Goal: Information Seeking & Learning: Understand process/instructions

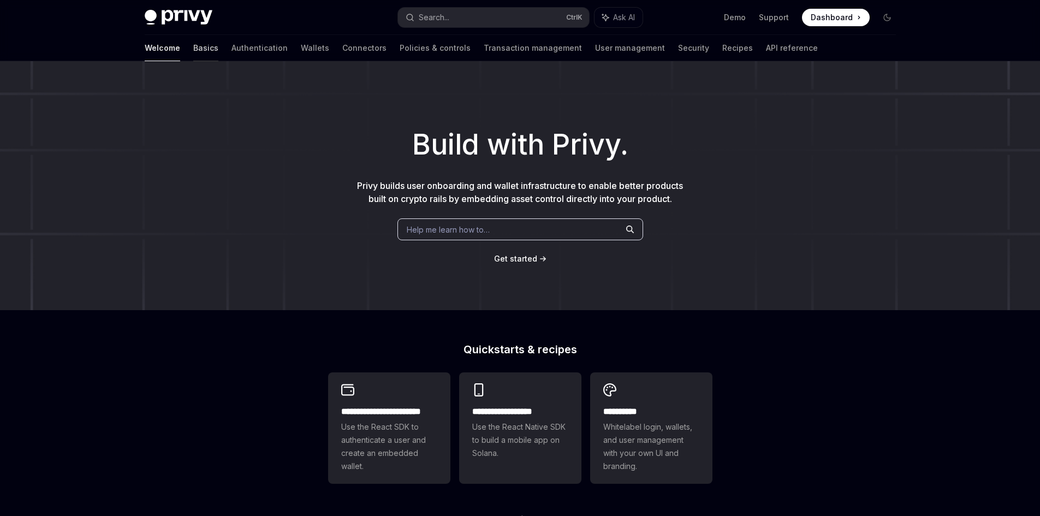
drag, startPoint x: 0, startPoint y: 0, endPoint x: 166, endPoint y: 45, distance: 171.8
click at [193, 45] on link "Basics" at bounding box center [205, 48] width 25 height 26
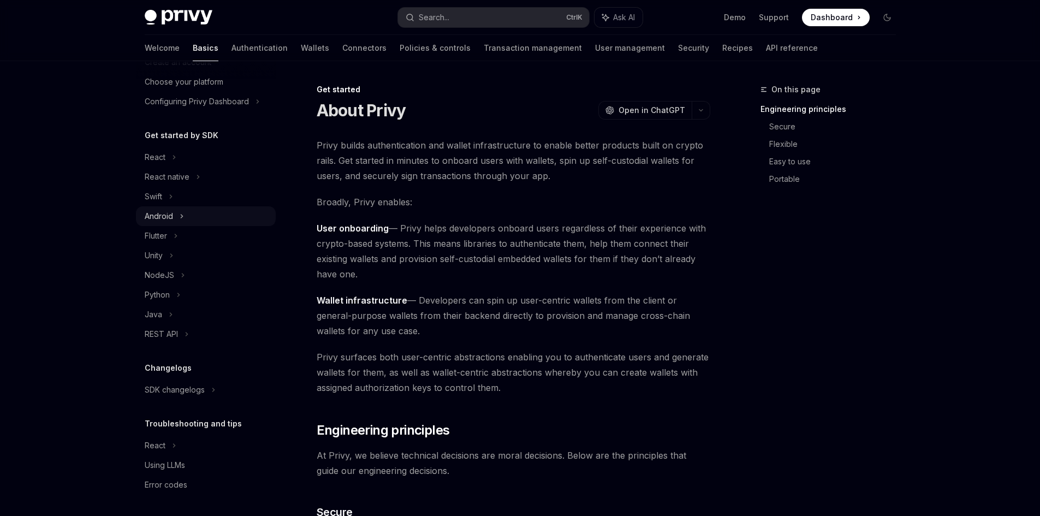
scroll to position [65, 0]
click at [230, 169] on div "React native" at bounding box center [206, 176] width 140 height 20
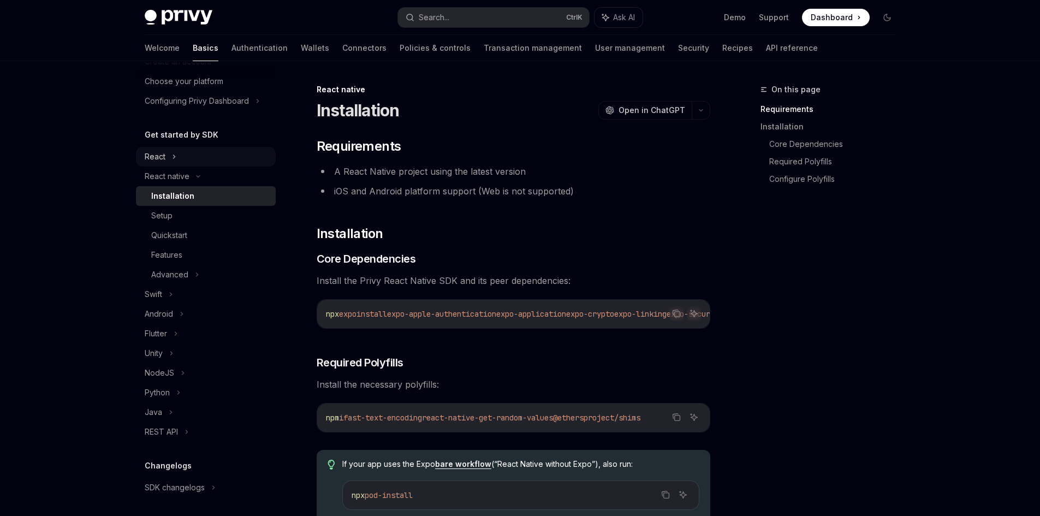
click at [229, 158] on div "React" at bounding box center [206, 157] width 140 height 20
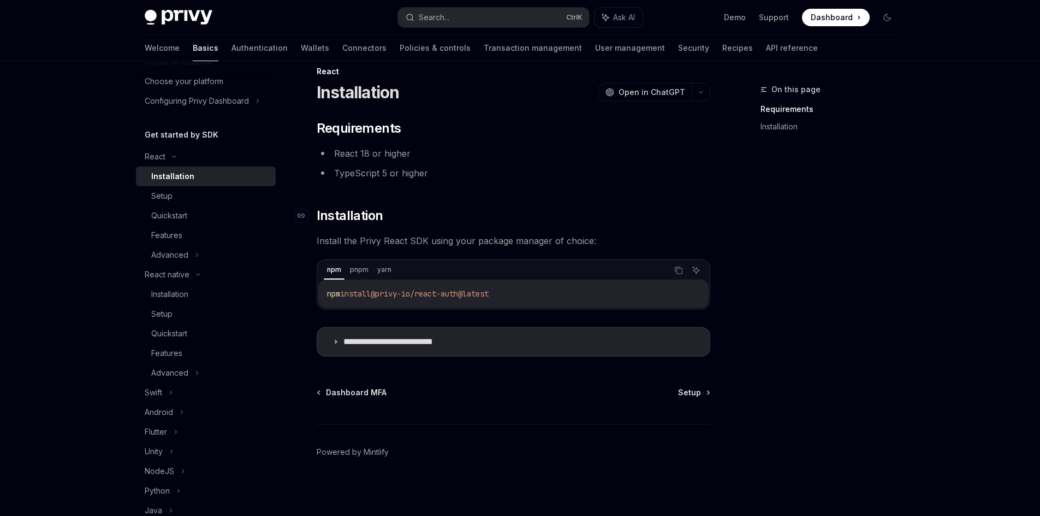
scroll to position [21, 0]
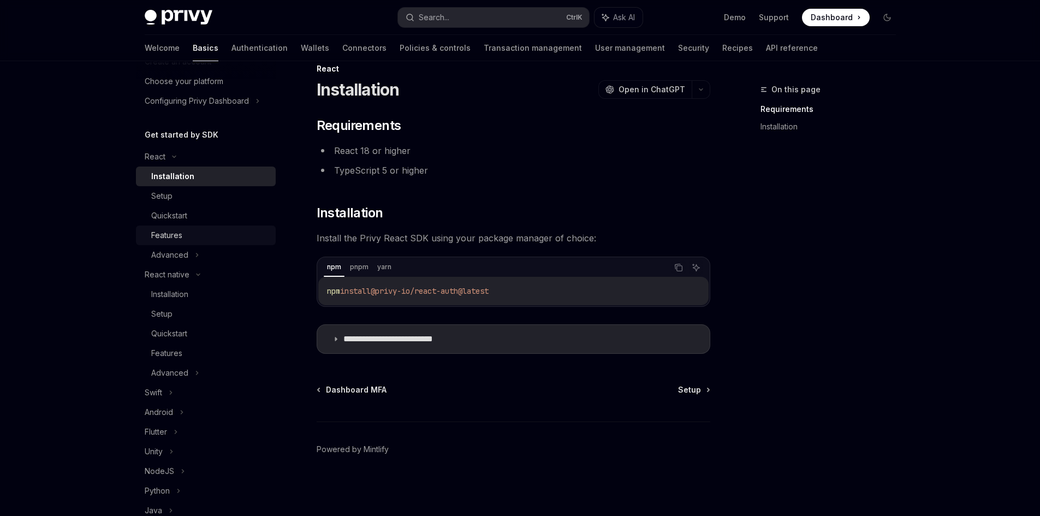
click at [216, 225] on link "Features" at bounding box center [206, 235] width 140 height 20
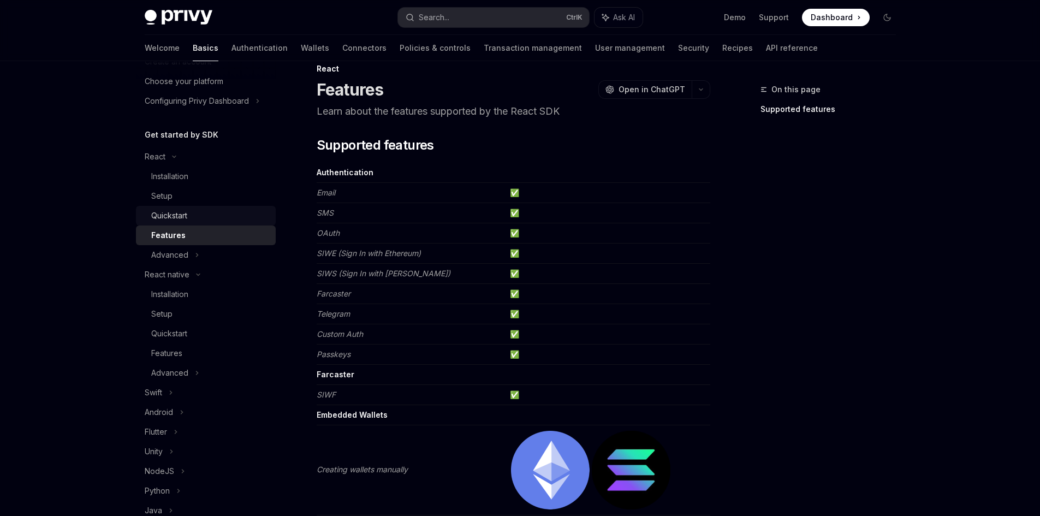
click at [213, 219] on div "Quickstart" at bounding box center [210, 215] width 118 height 13
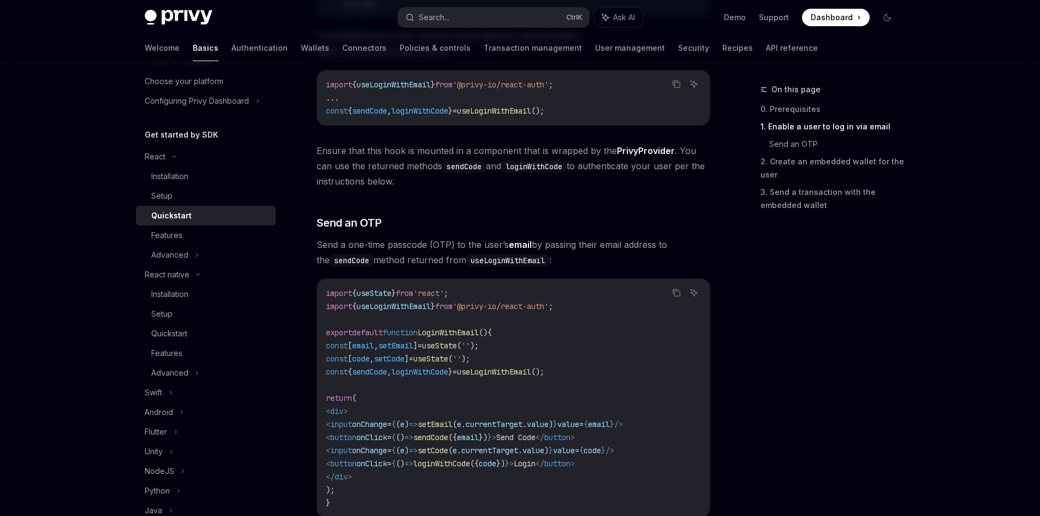
scroll to position [348, 0]
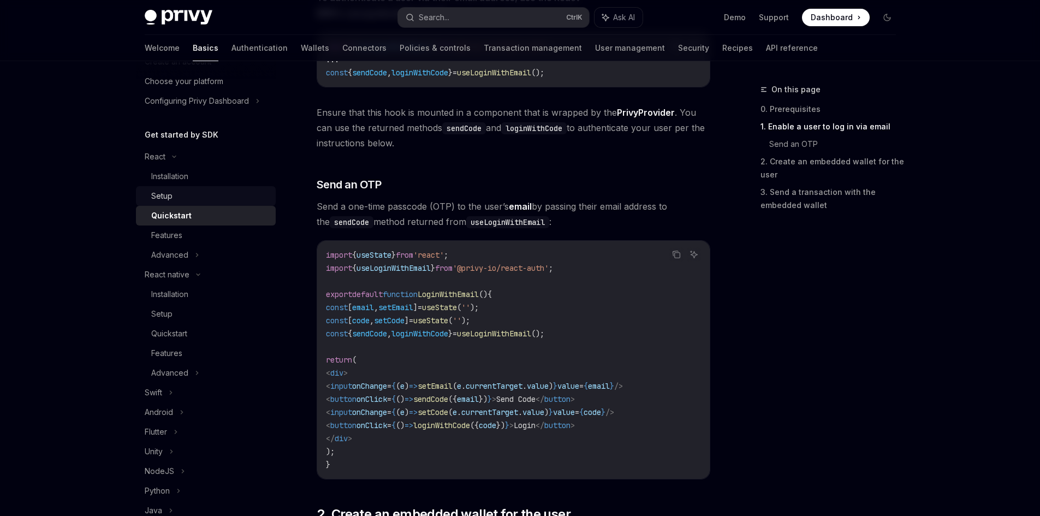
click at [226, 196] on div "Setup" at bounding box center [210, 195] width 118 height 13
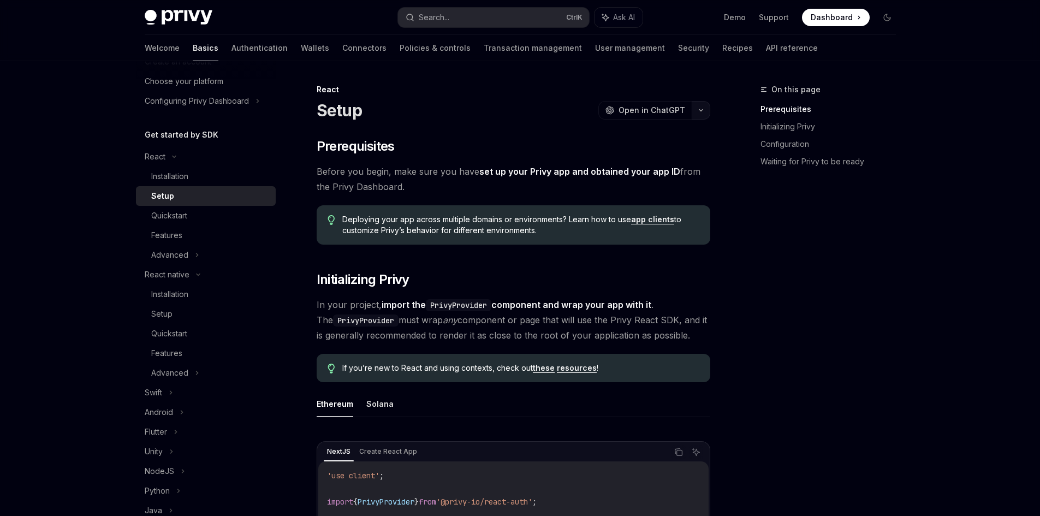
click at [706, 114] on button "button" at bounding box center [700, 110] width 19 height 19
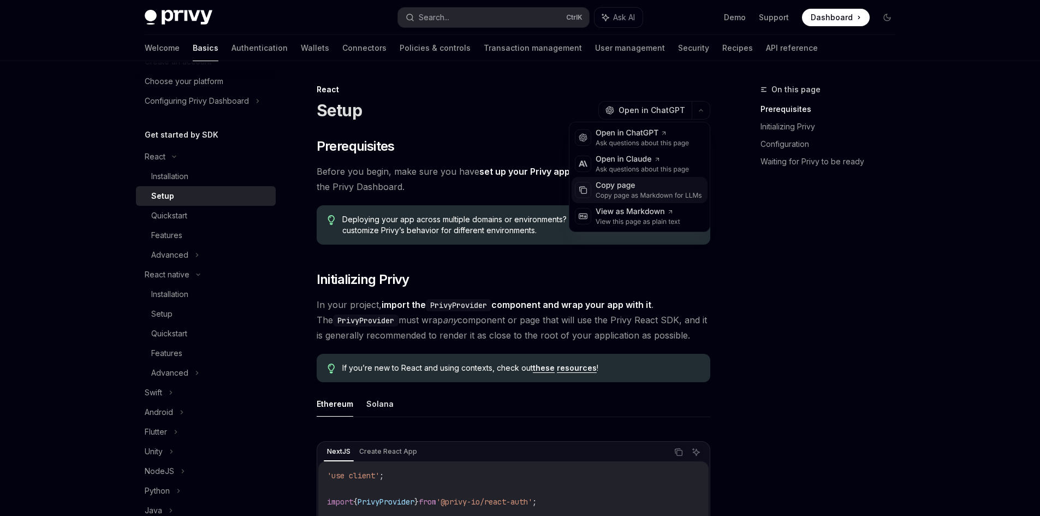
click at [633, 188] on div "Copy page" at bounding box center [648, 185] width 106 height 11
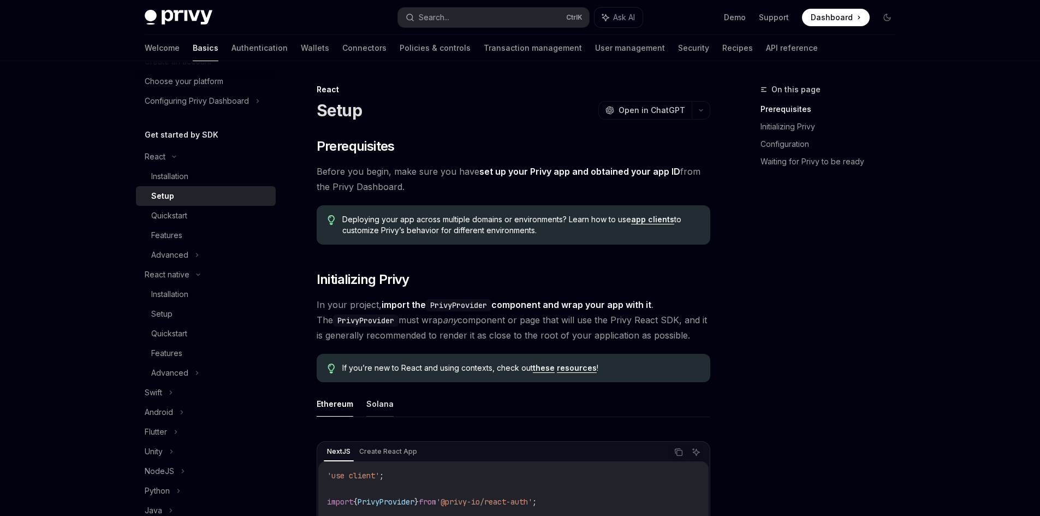
click at [383, 397] on button "Solana" at bounding box center [379, 404] width 27 height 26
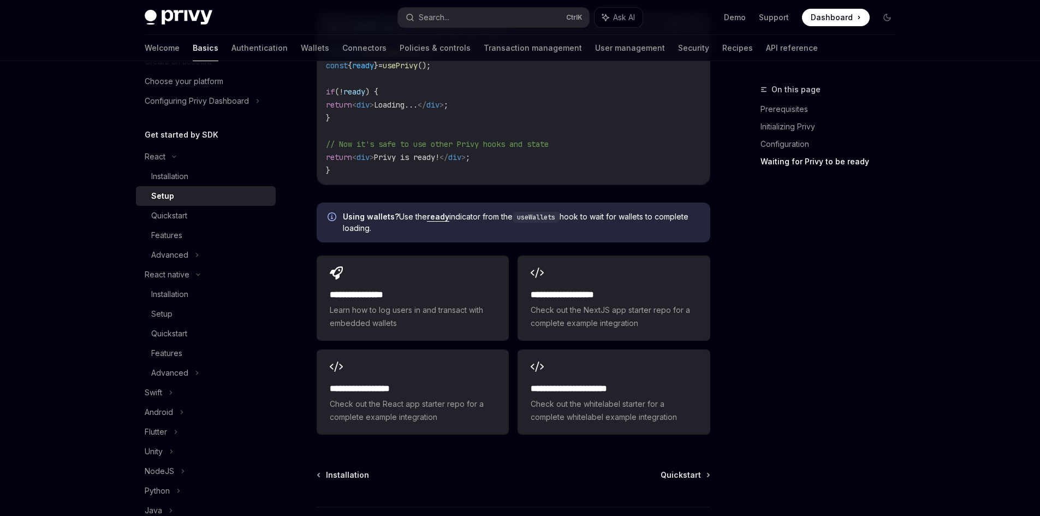
drag, startPoint x: 724, startPoint y: 469, endPoint x: 728, endPoint y: 479, distance: 10.5
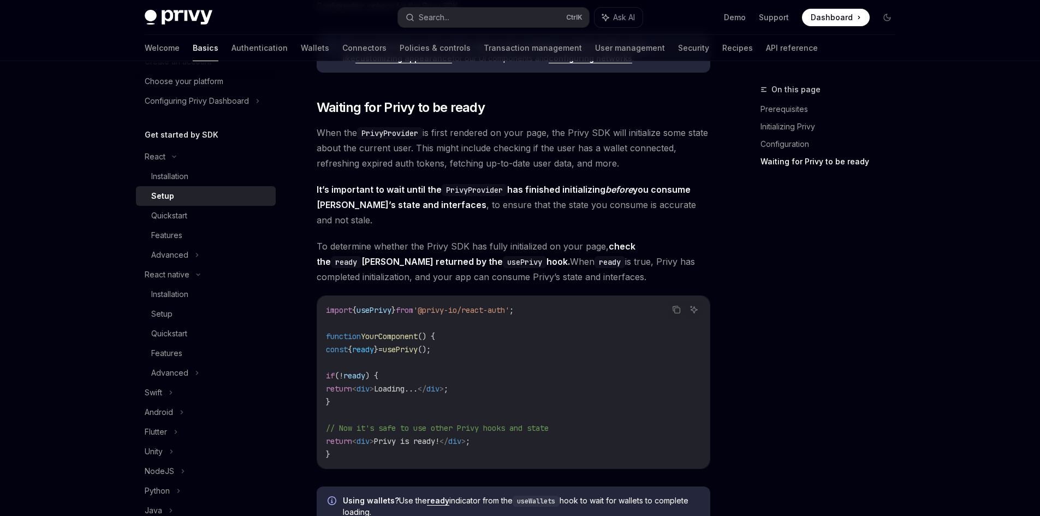
drag, startPoint x: 733, startPoint y: 395, endPoint x: 750, endPoint y: 303, distance: 92.6
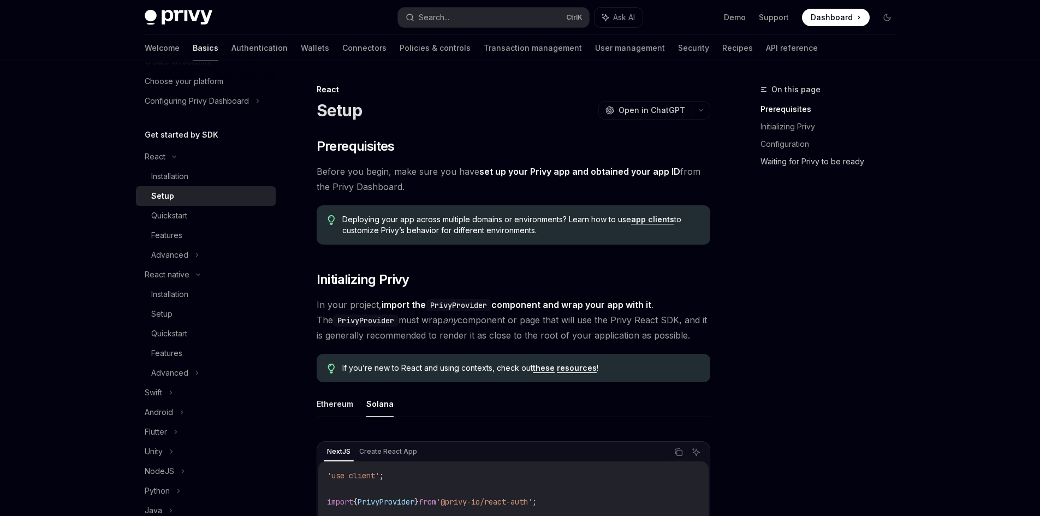
drag, startPoint x: 770, startPoint y: 339, endPoint x: 760, endPoint y: 168, distance: 172.2
click at [703, 111] on icon "button" at bounding box center [700, 110] width 13 height 4
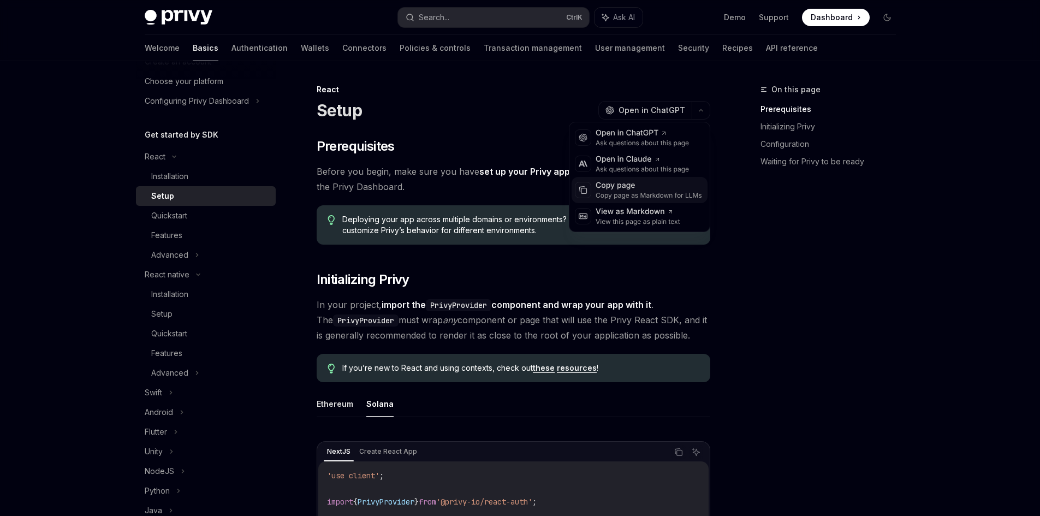
click at [652, 187] on div "Copy page" at bounding box center [648, 185] width 106 height 11
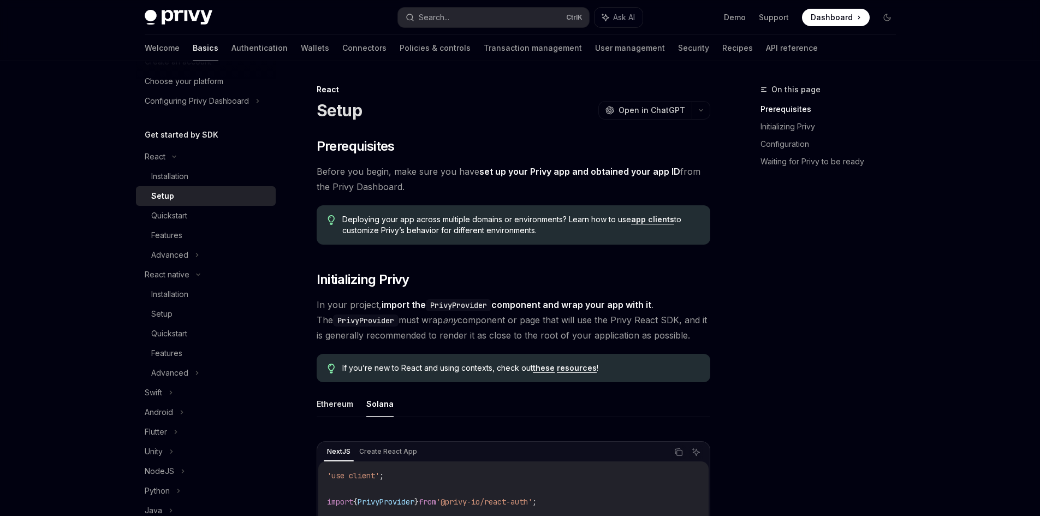
click at [176, 202] on link "Setup" at bounding box center [206, 196] width 140 height 20
click at [196, 230] on div "Features" at bounding box center [210, 235] width 118 height 13
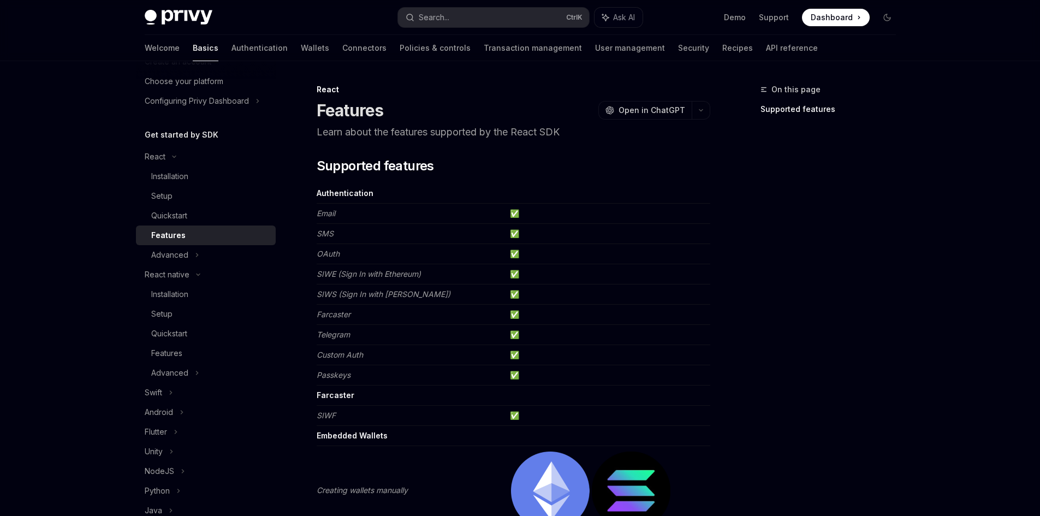
click at [201, 241] on div "Features" at bounding box center [210, 235] width 118 height 13
click at [204, 246] on div "Advanced" at bounding box center [206, 255] width 140 height 20
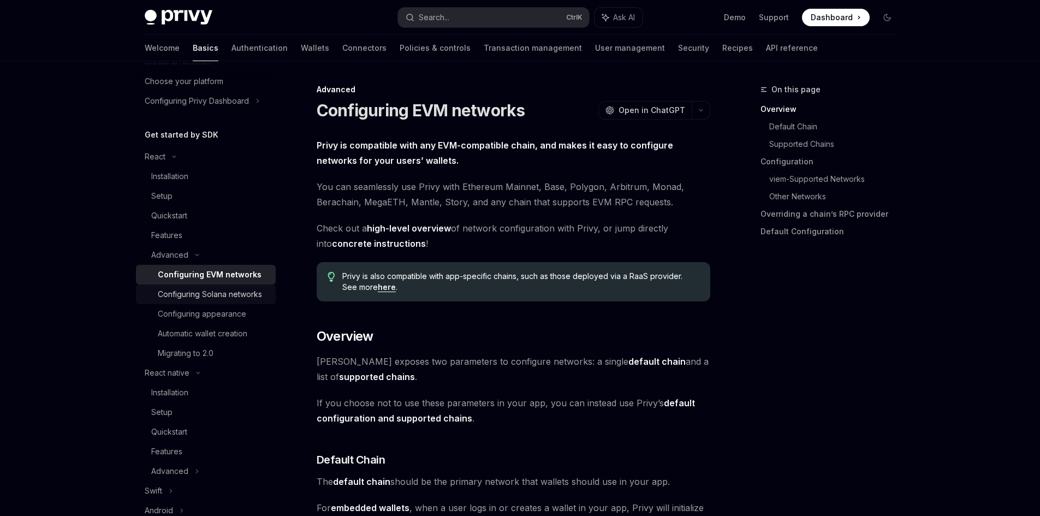
click at [238, 295] on div "Configuring Solana networks" at bounding box center [210, 294] width 104 height 13
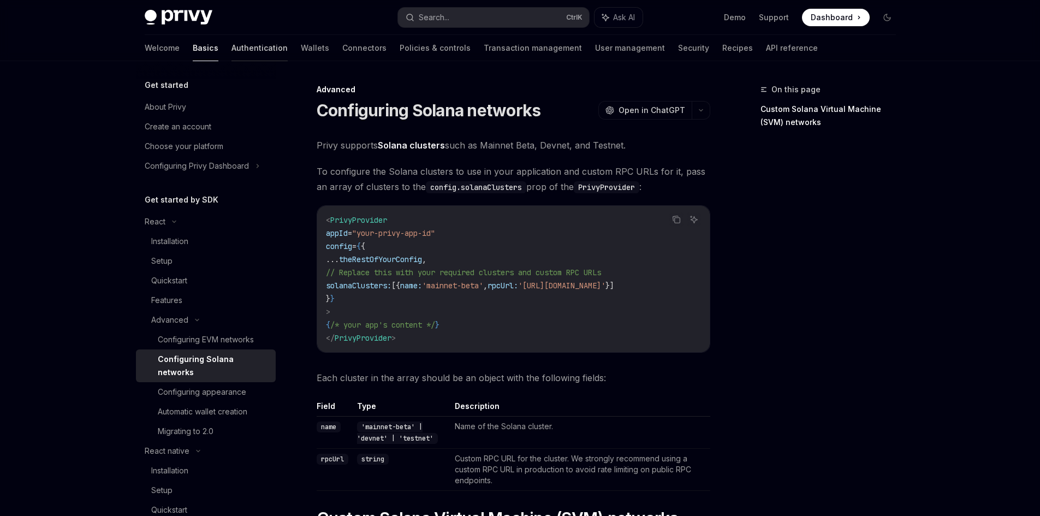
click at [231, 43] on link "Authentication" at bounding box center [259, 48] width 56 height 26
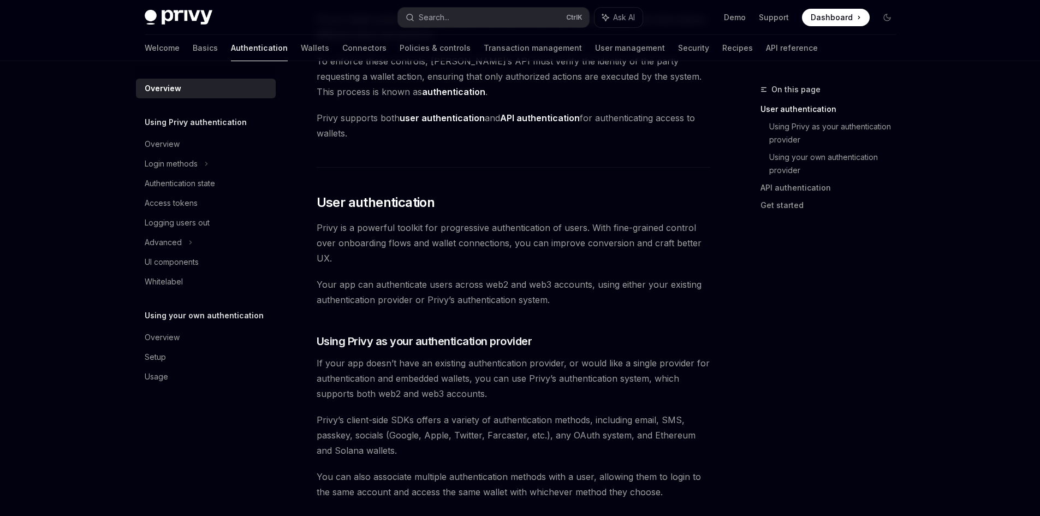
drag, startPoint x: 312, startPoint y: 97, endPoint x: 329, endPoint y: 184, distance: 88.8
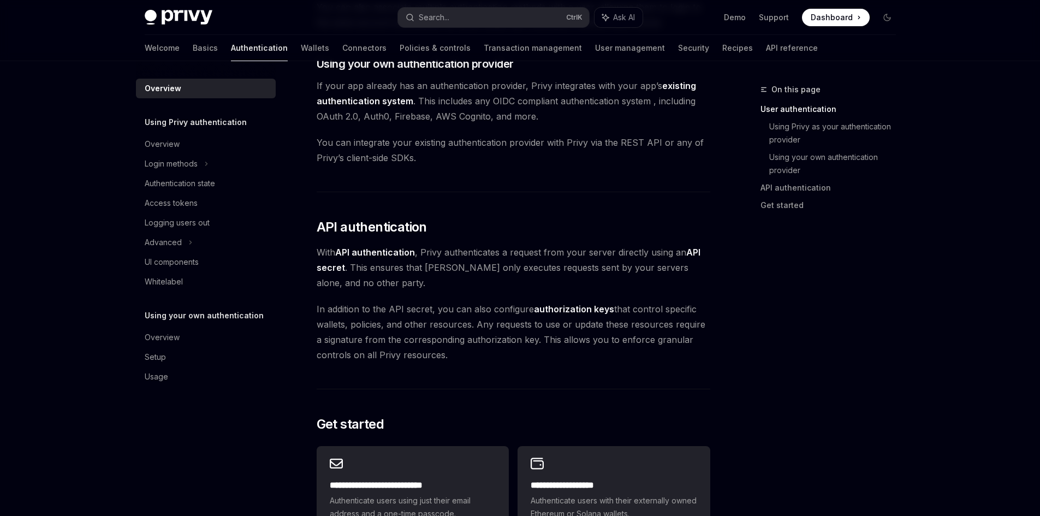
drag, startPoint x: 323, startPoint y: 148, endPoint x: 318, endPoint y: 300, distance: 152.3
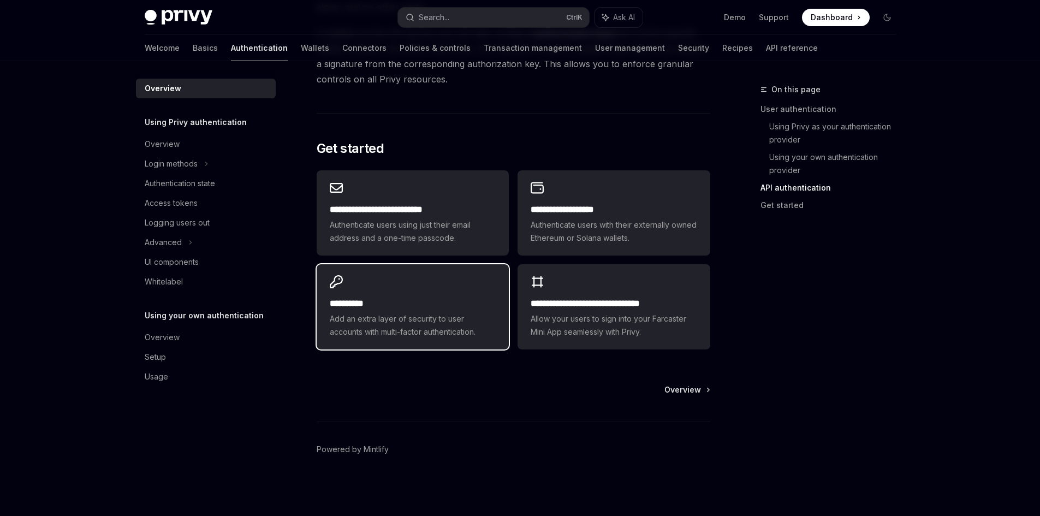
drag, startPoint x: 339, startPoint y: 230, endPoint x: 342, endPoint y: 282, distance: 51.9
drag, startPoint x: 328, startPoint y: 232, endPoint x: 341, endPoint y: 114, distance: 119.1
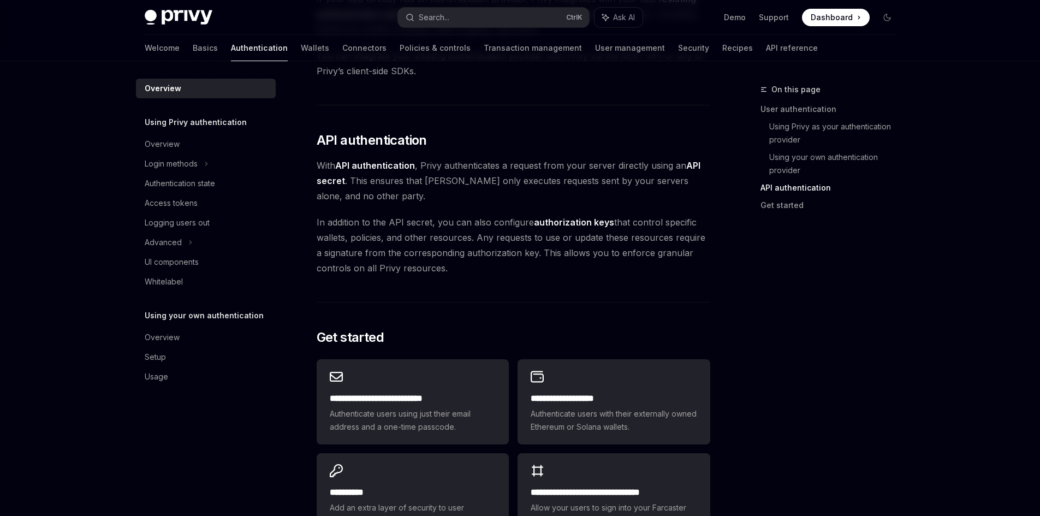
drag, startPoint x: 341, startPoint y: 115, endPoint x: 362, endPoint y: 31, distance: 86.3
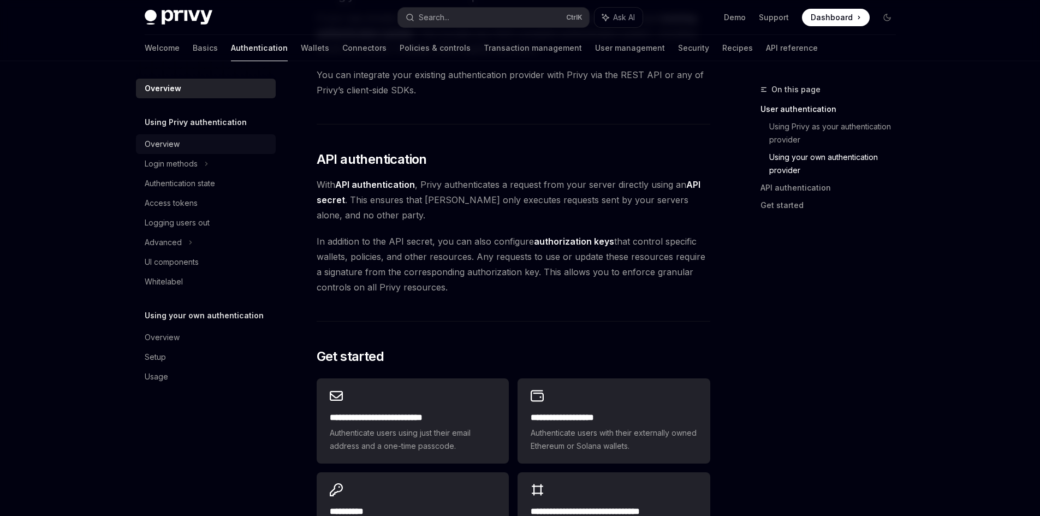
click at [220, 138] on div "Overview" at bounding box center [207, 144] width 124 height 13
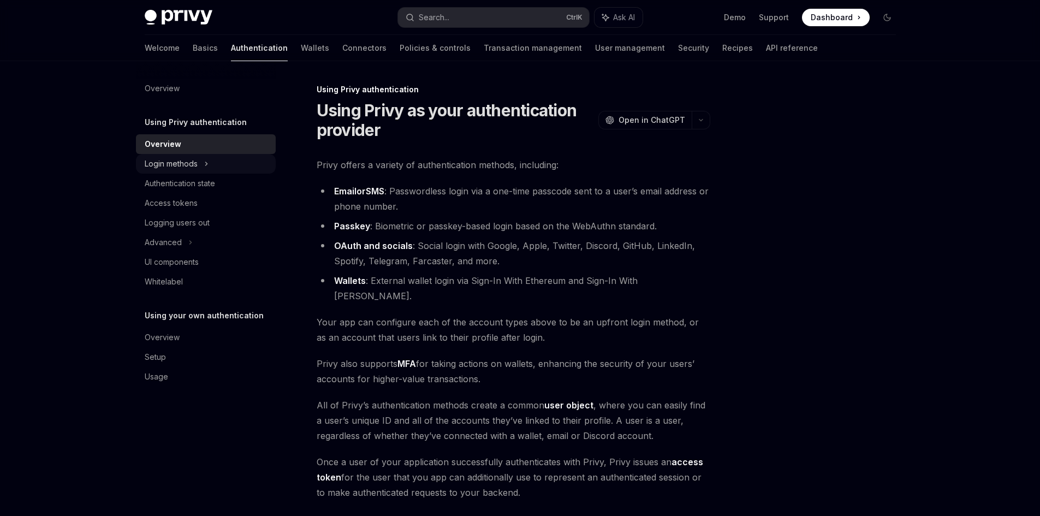
click at [230, 163] on div "Login methods" at bounding box center [206, 164] width 140 height 20
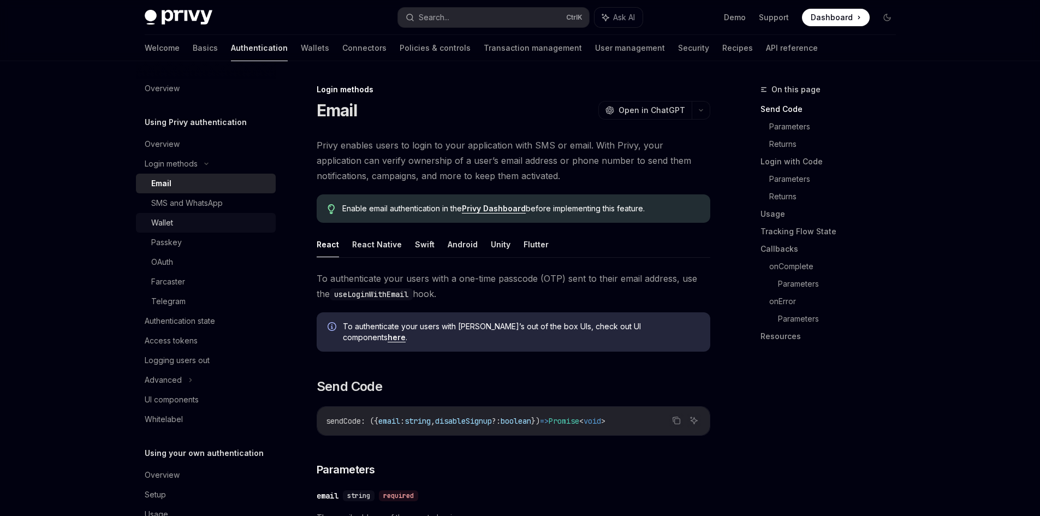
click at [228, 229] on div "Wallet" at bounding box center [210, 222] width 118 height 13
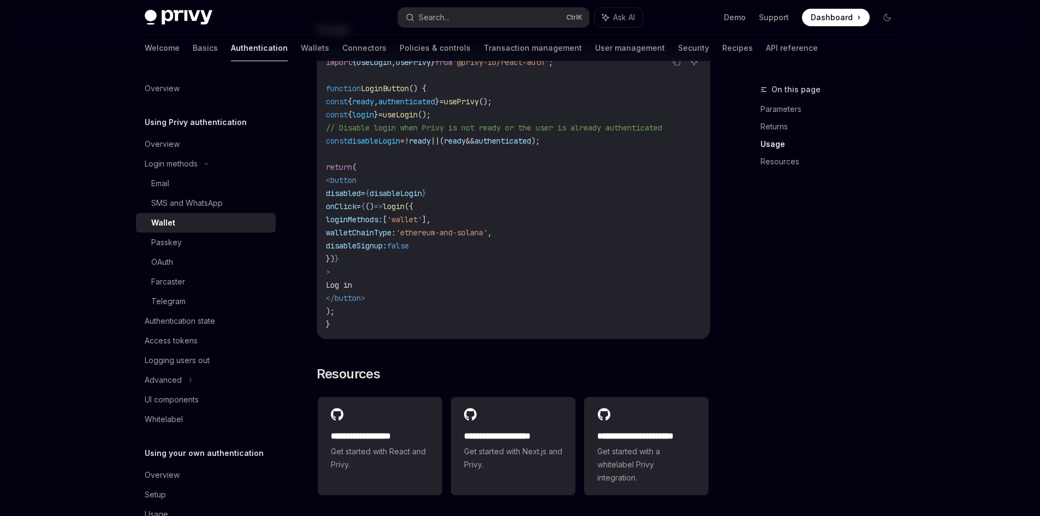
scroll to position [655, 0]
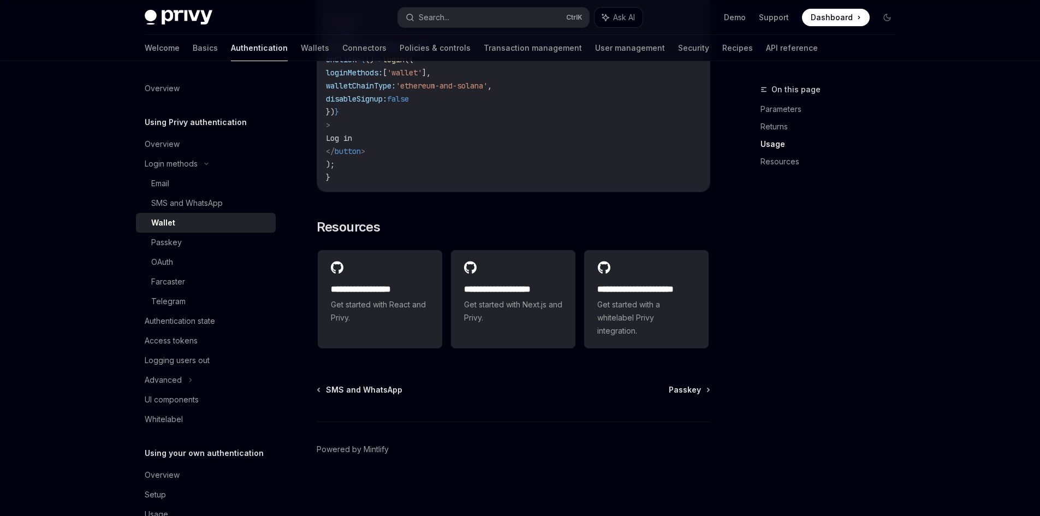
drag, startPoint x: 564, startPoint y: 422, endPoint x: 553, endPoint y: 230, distance: 192.4
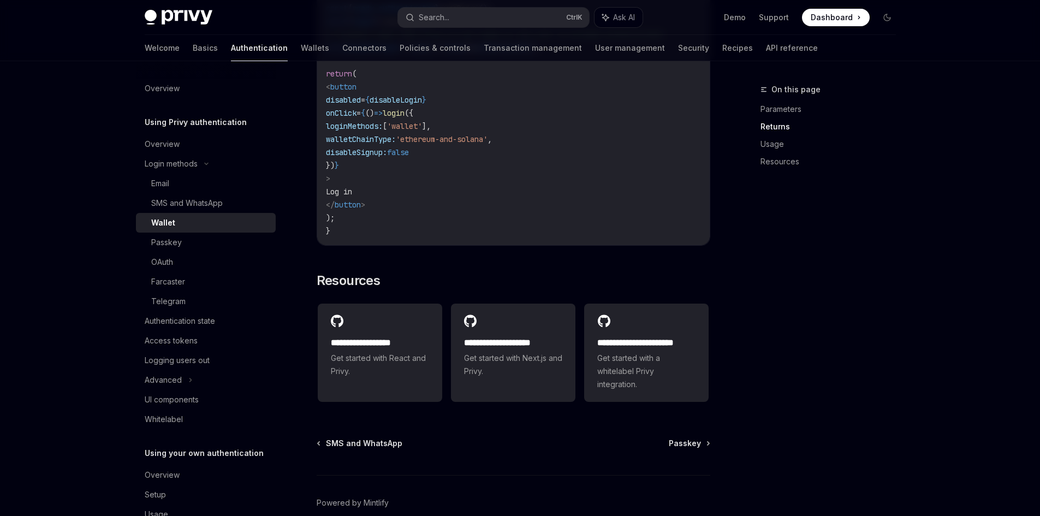
scroll to position [0, 0]
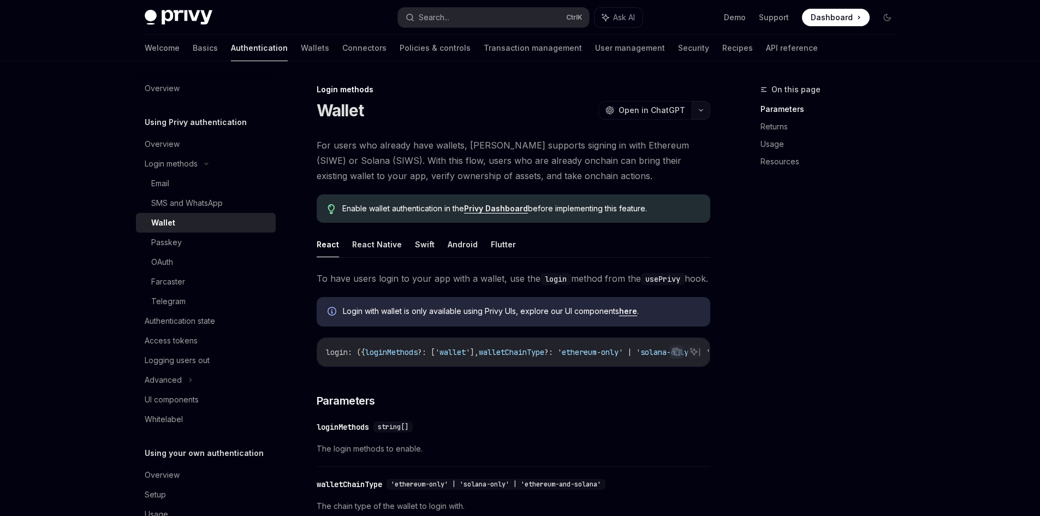
click at [707, 116] on button "button" at bounding box center [700, 110] width 19 height 19
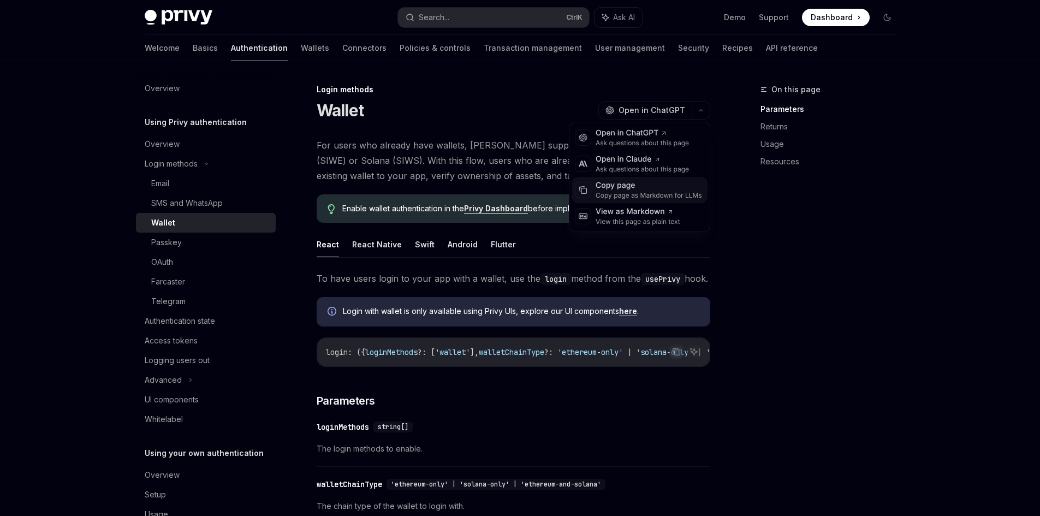
click at [657, 178] on div "Copy page Copy page as Markdown for LLMs" at bounding box center [639, 190] width 136 height 26
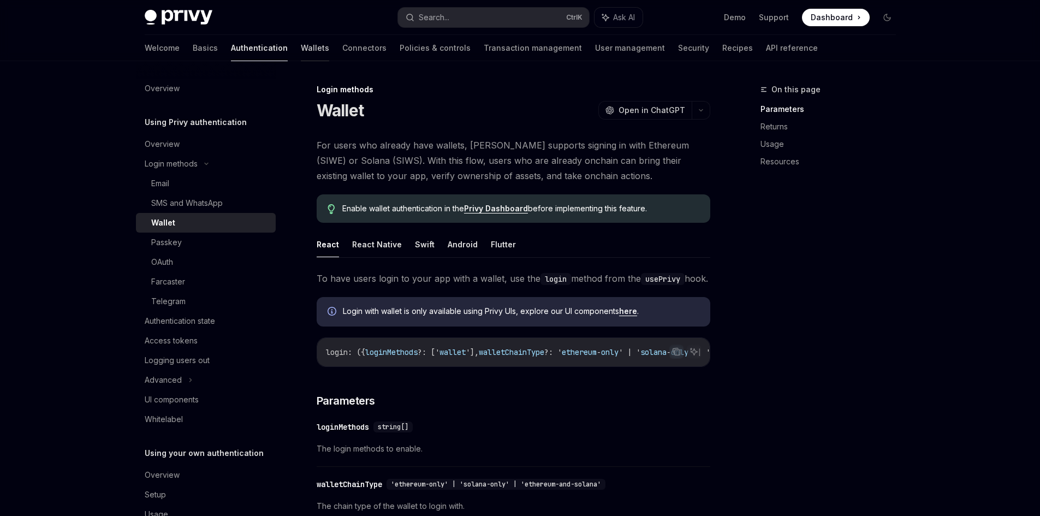
click at [301, 52] on link "Wallets" at bounding box center [315, 48] width 28 height 26
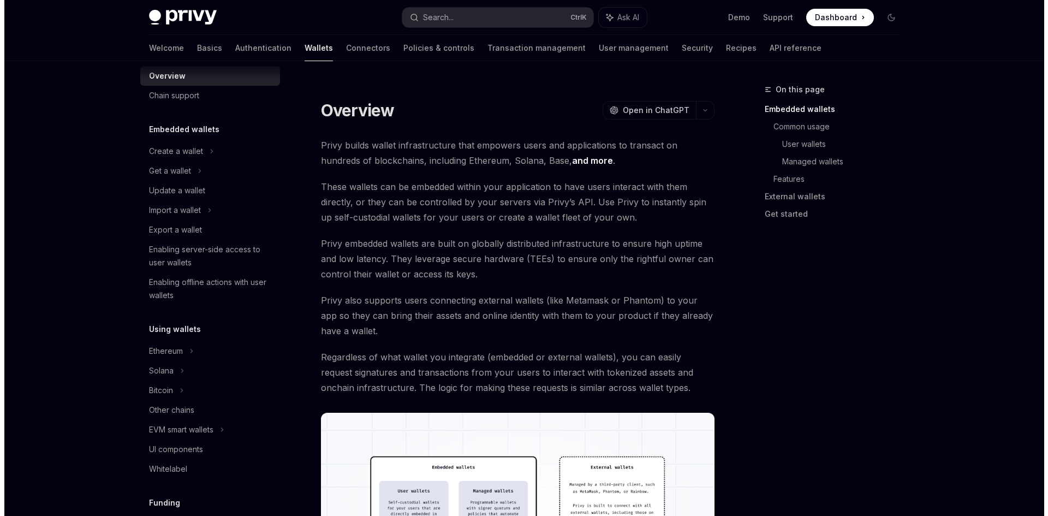
scroll to position [55, 0]
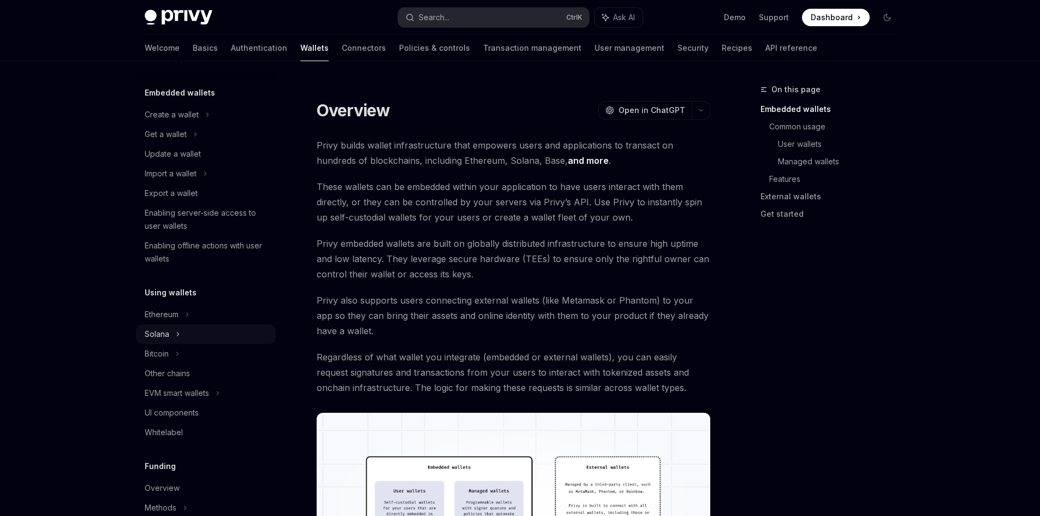
click at [206, 144] on div "Solana" at bounding box center [206, 134] width 140 height 20
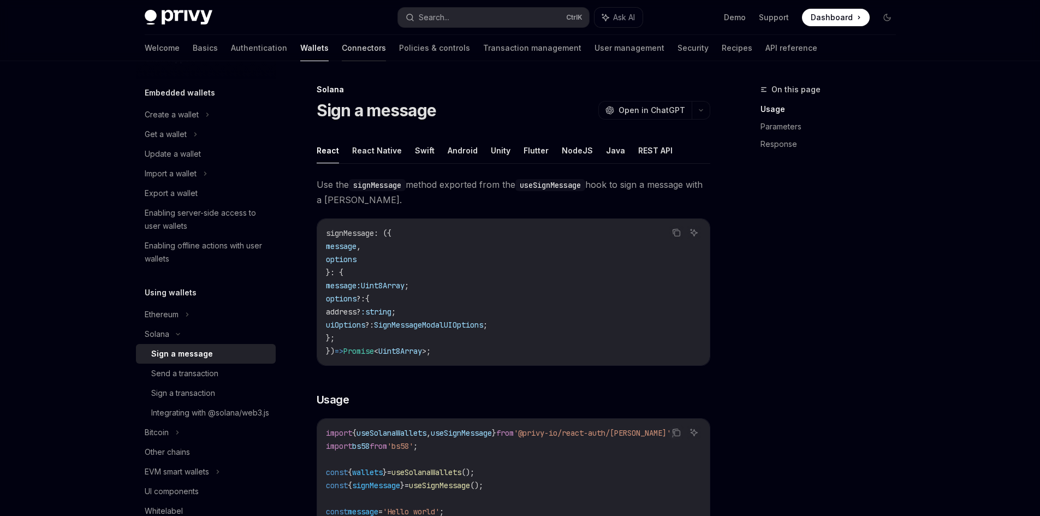
click at [342, 55] on link "Connectors" at bounding box center [364, 48] width 44 height 26
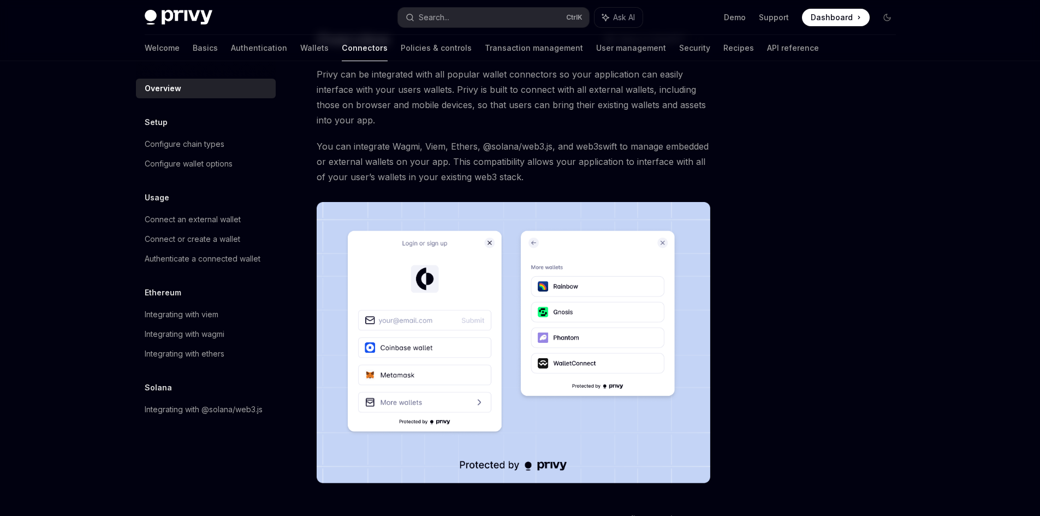
scroll to position [184, 0]
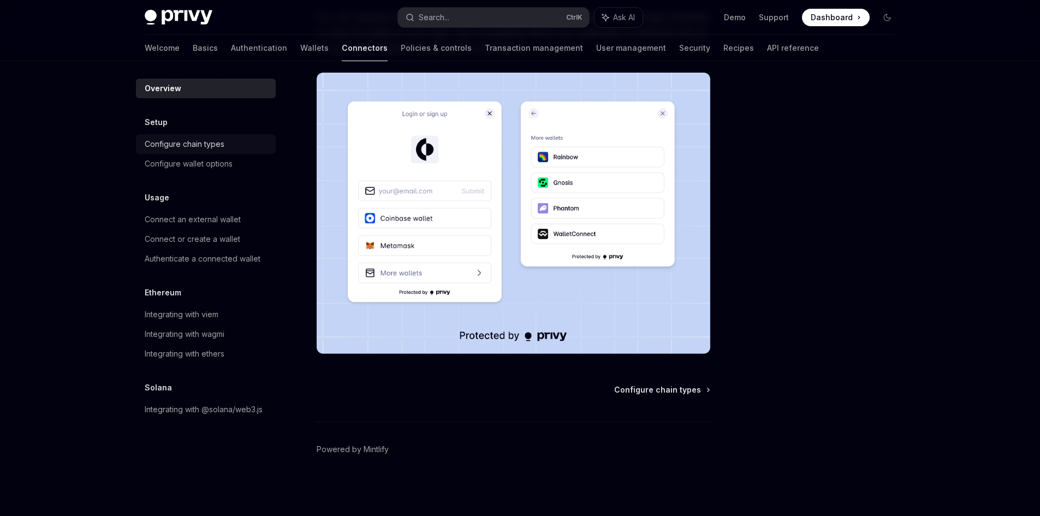
click at [226, 147] on div "Configure chain types" at bounding box center [207, 144] width 124 height 13
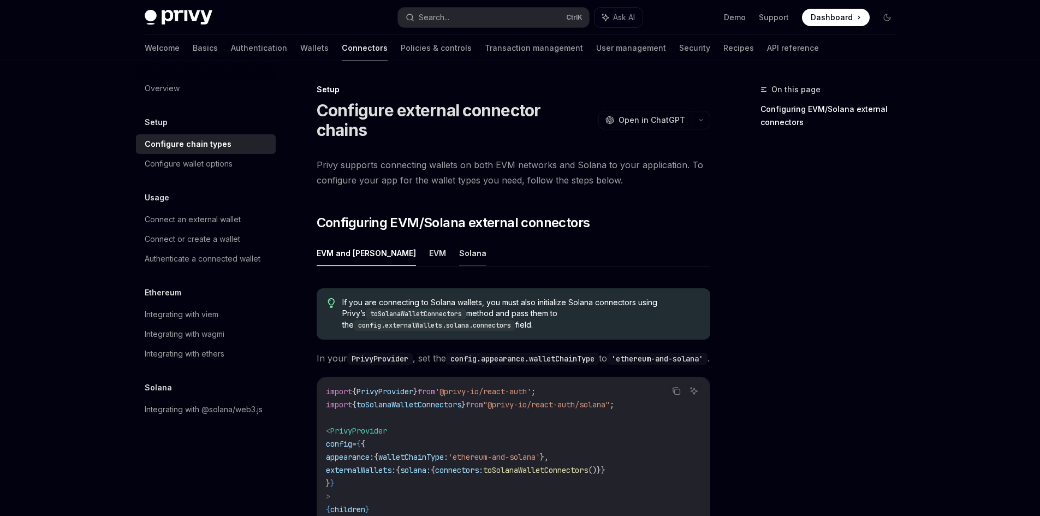
click at [459, 240] on button "Solana" at bounding box center [472, 253] width 27 height 26
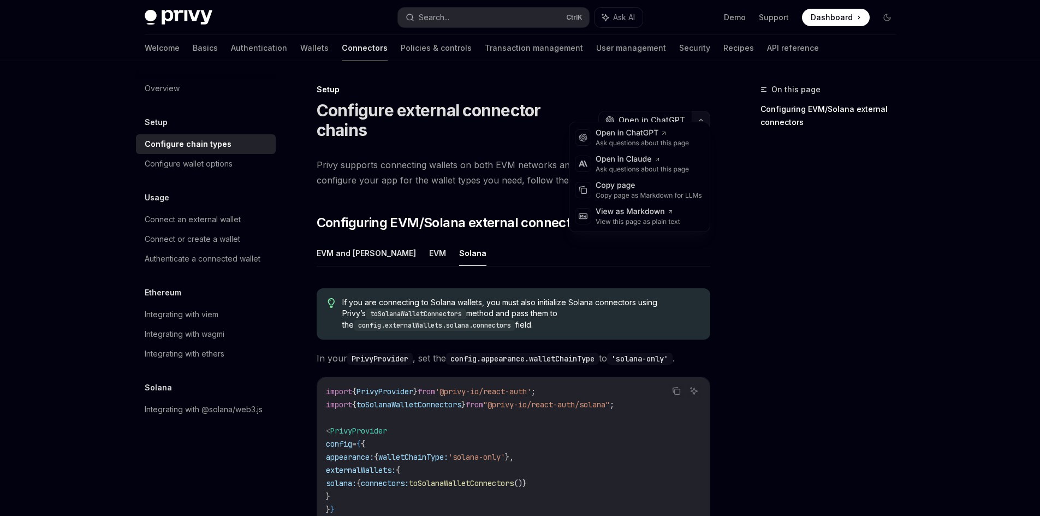
click at [696, 115] on button "button" at bounding box center [700, 120] width 19 height 19
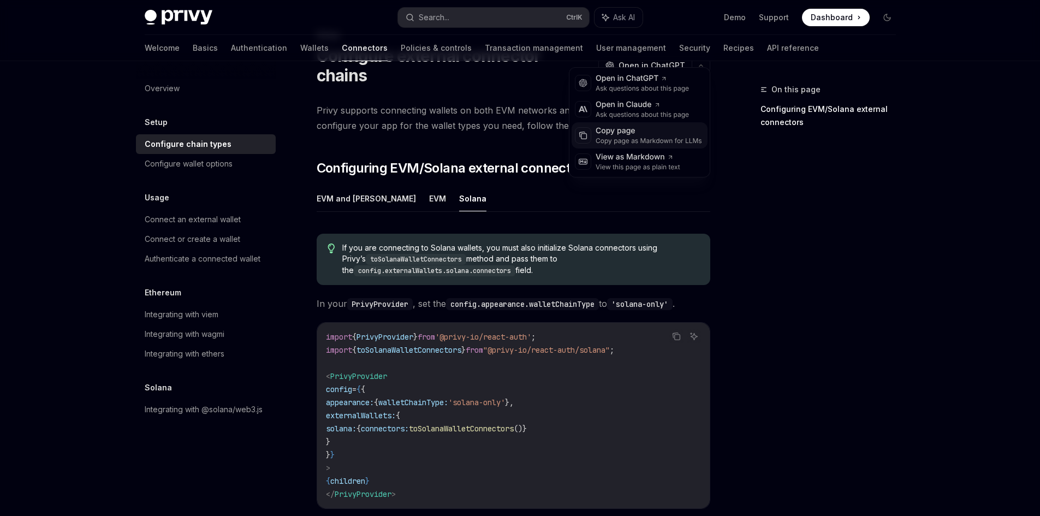
click at [632, 136] on div "Copy page" at bounding box center [648, 131] width 106 height 11
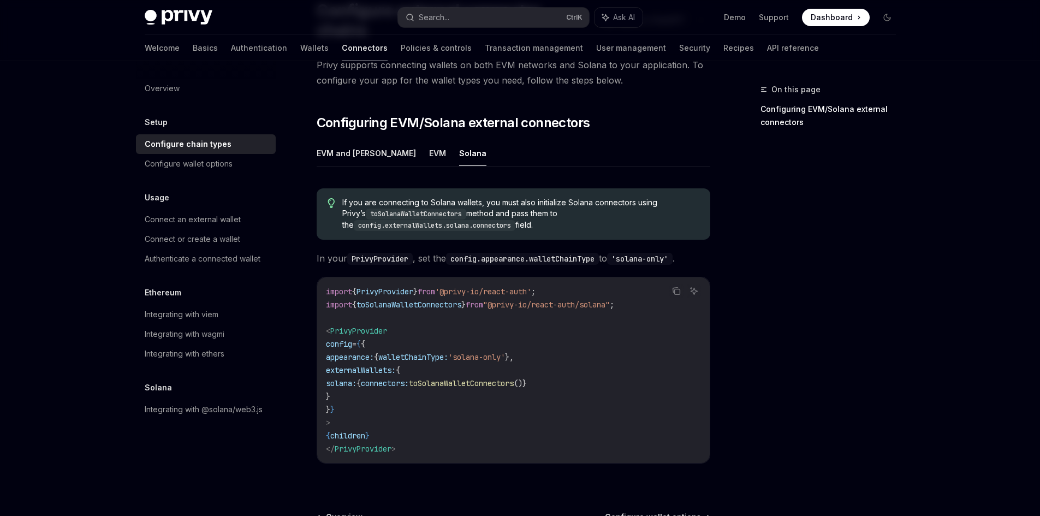
scroll to position [109, 0]
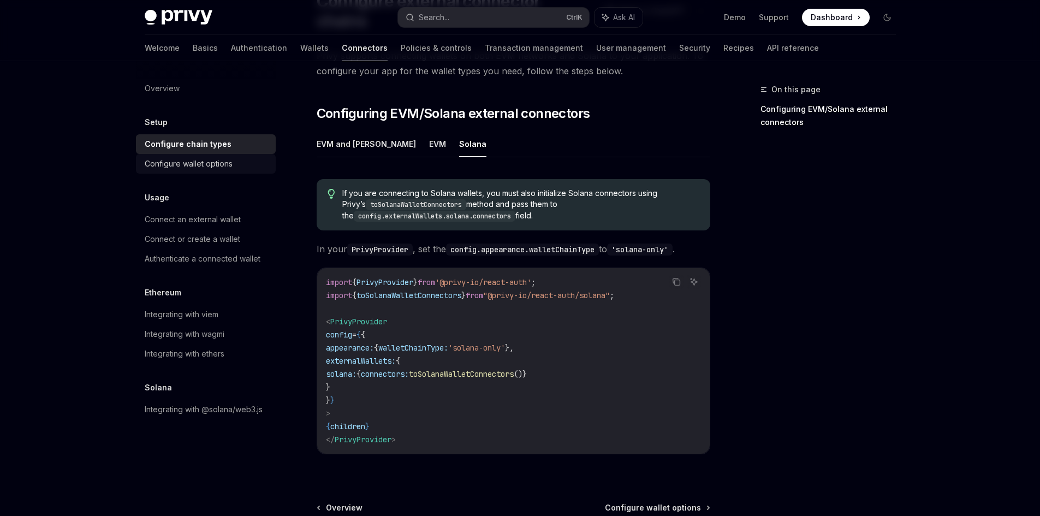
click at [224, 170] on link "Configure wallet options" at bounding box center [206, 164] width 140 height 20
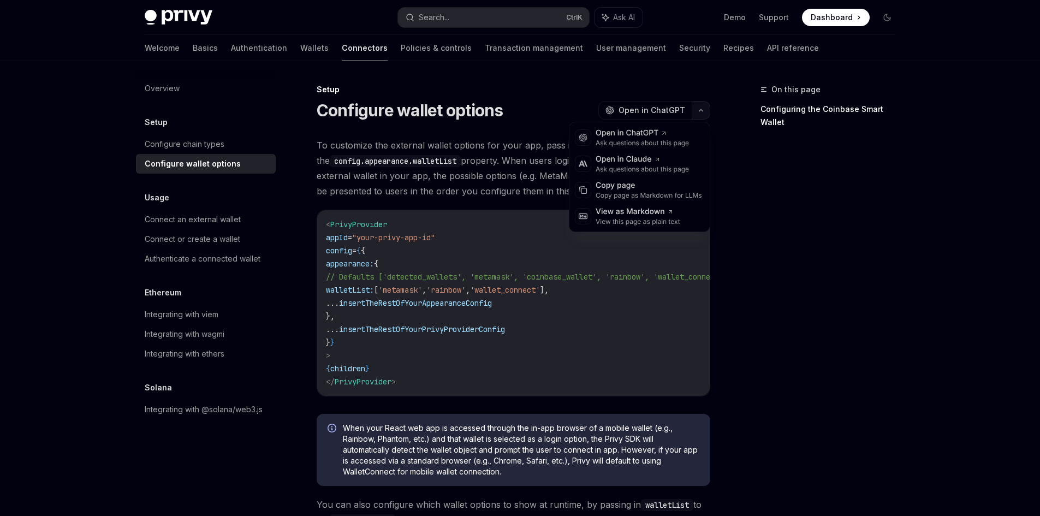
click at [705, 113] on button "button" at bounding box center [700, 110] width 19 height 19
click at [670, 186] on div "Copy page" at bounding box center [648, 185] width 106 height 11
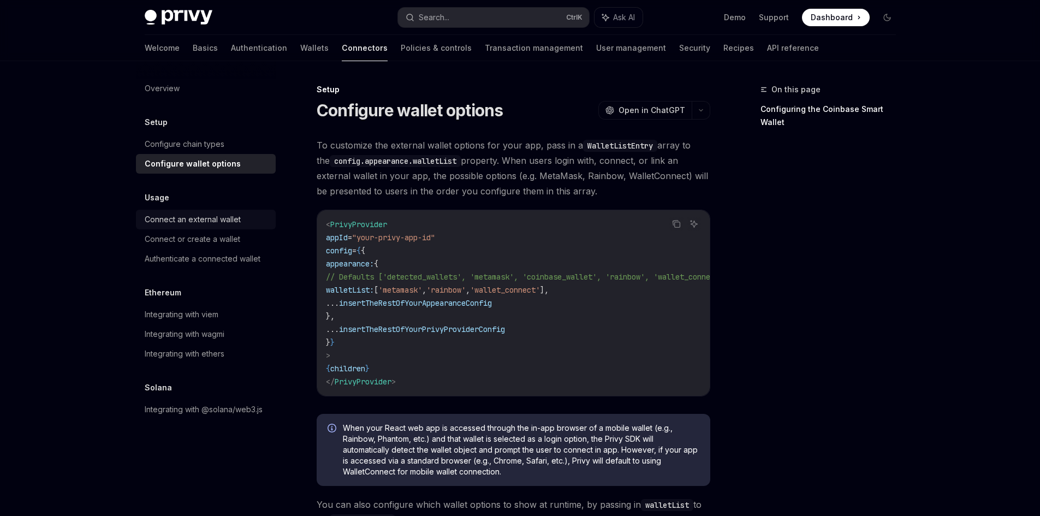
click at [222, 225] on div "Connect an external wallet" at bounding box center [193, 219] width 96 height 13
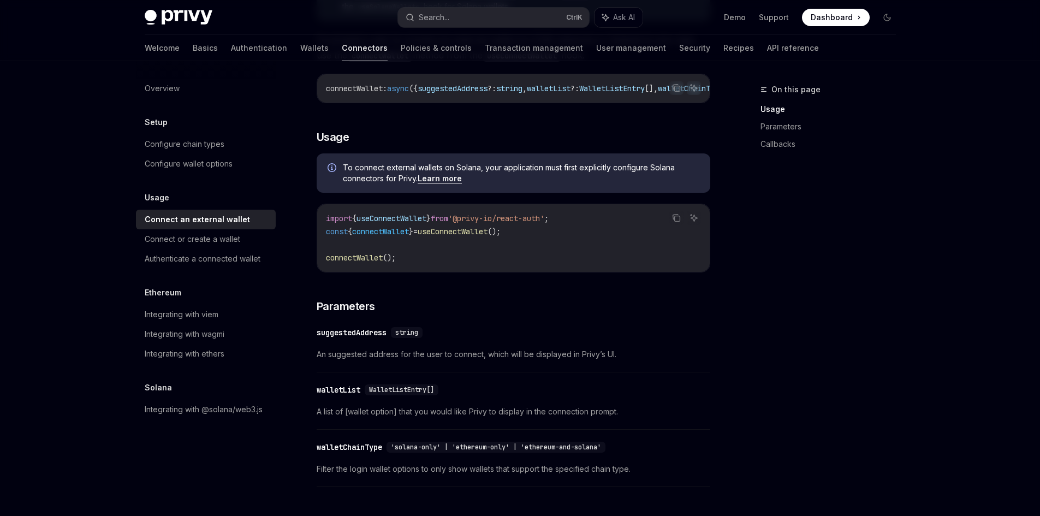
scroll to position [205, 0]
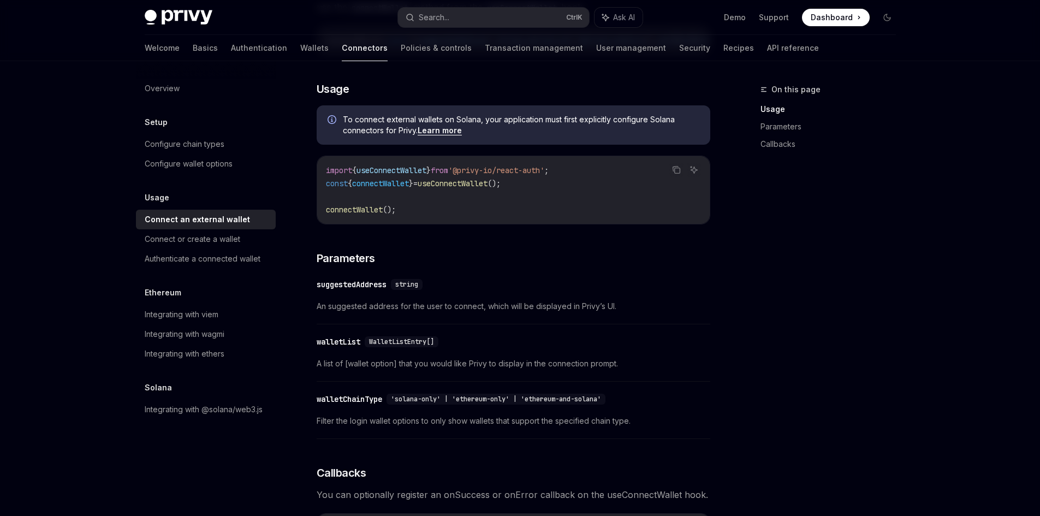
drag, startPoint x: 503, startPoint y: 407, endPoint x: 499, endPoint y: 455, distance: 48.2
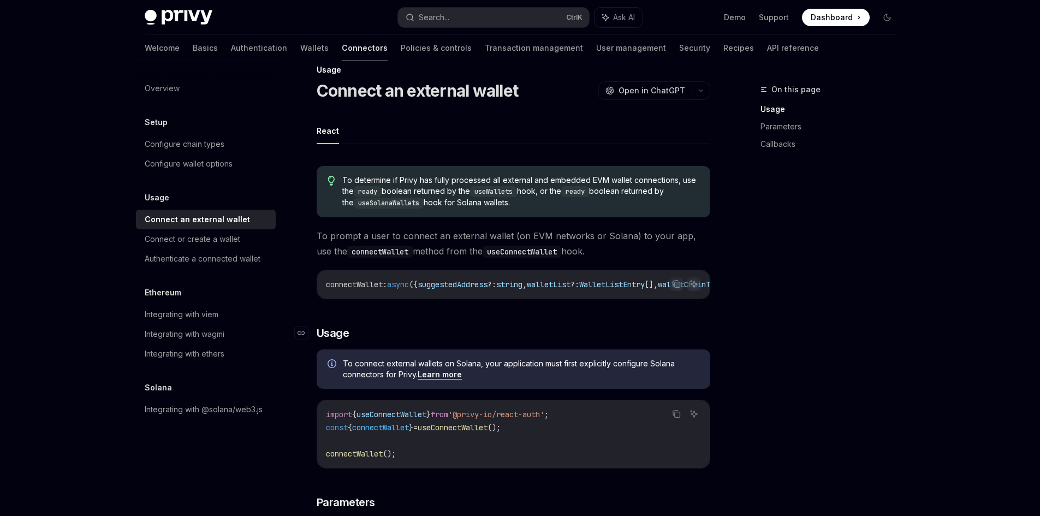
scroll to position [0, 0]
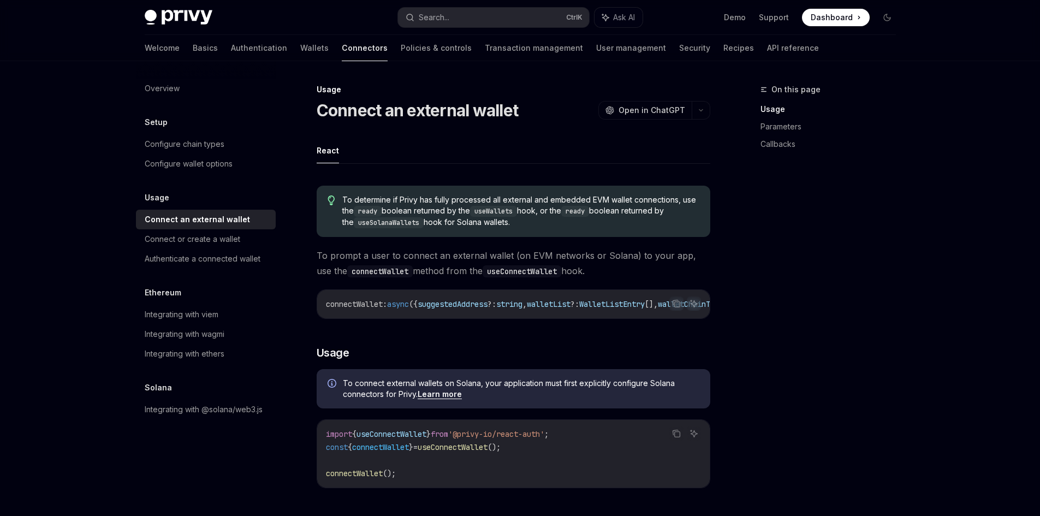
drag, startPoint x: 498, startPoint y: 455, endPoint x: 512, endPoint y: 337, distance: 119.2
click at [230, 240] on div "Connect or create a wallet" at bounding box center [193, 238] width 96 height 13
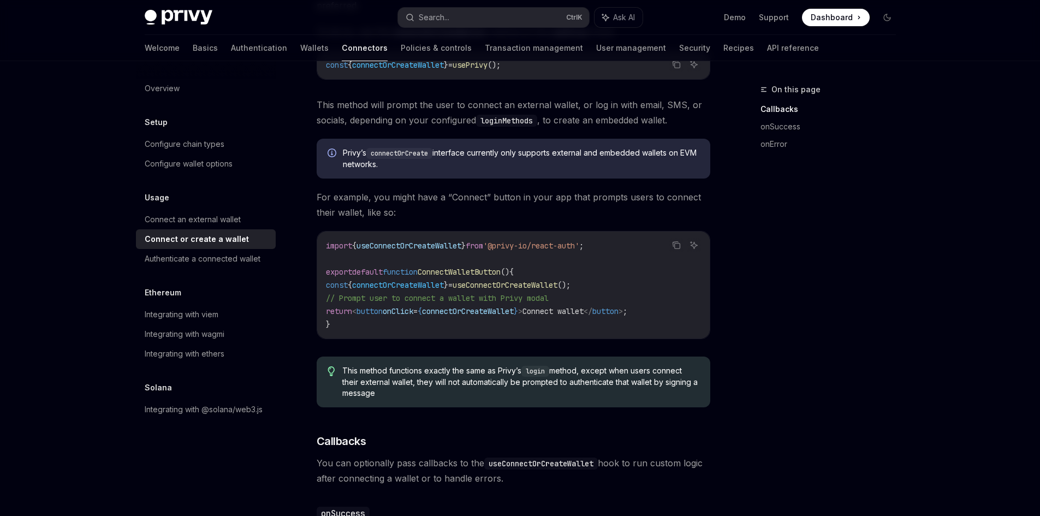
scroll to position [218, 0]
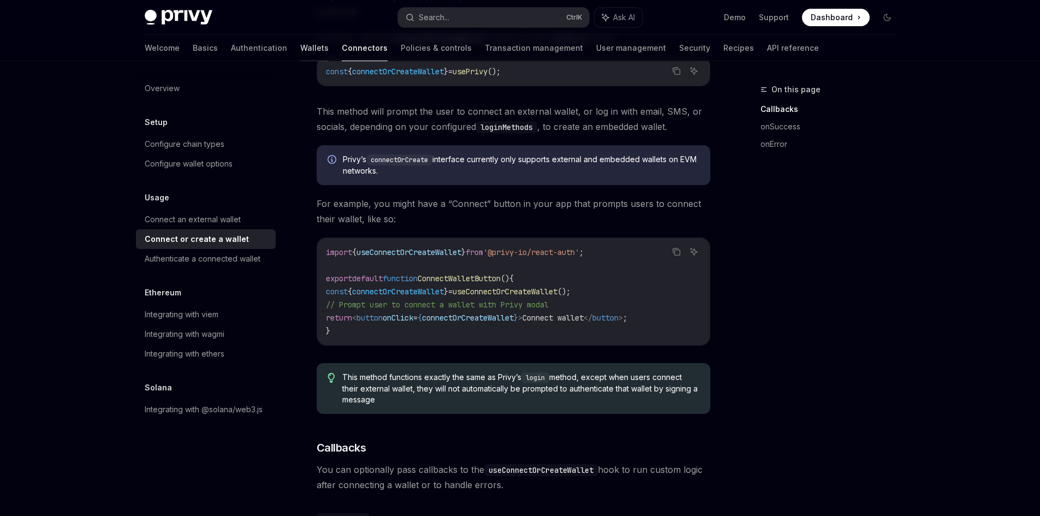
click at [300, 58] on link "Wallets" at bounding box center [314, 48] width 28 height 26
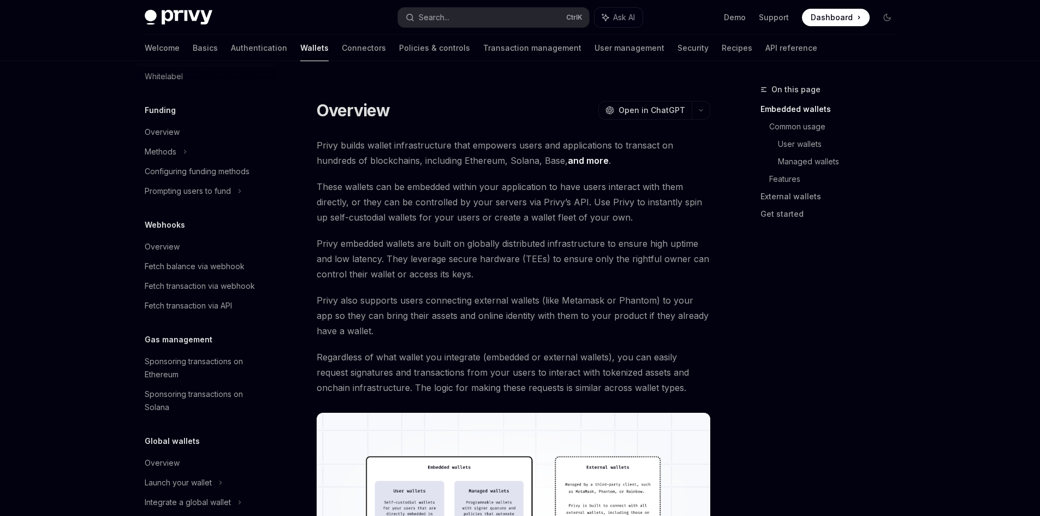
scroll to position [428, 0]
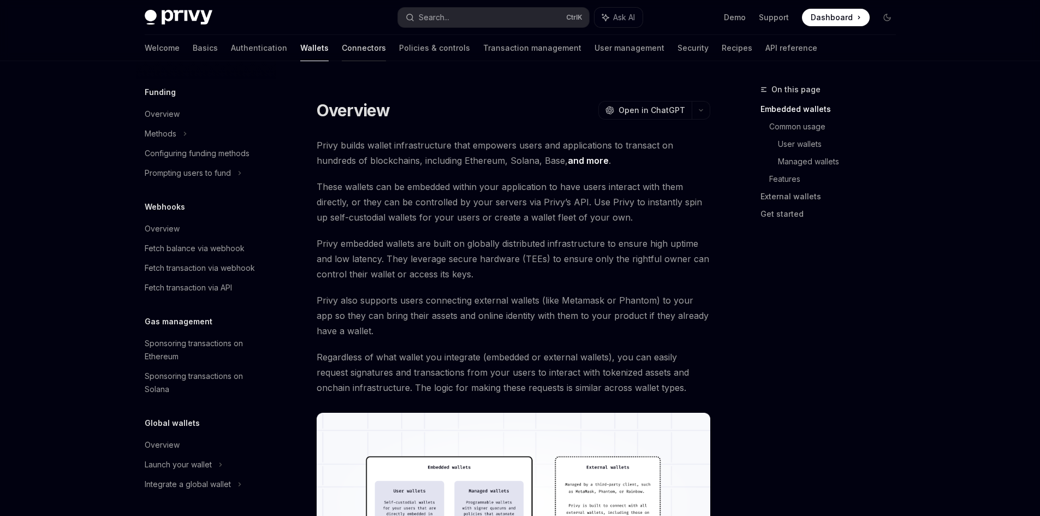
click at [342, 42] on link "Connectors" at bounding box center [364, 48] width 44 height 26
type textarea "*"
